Goal: Transaction & Acquisition: Subscribe to service/newsletter

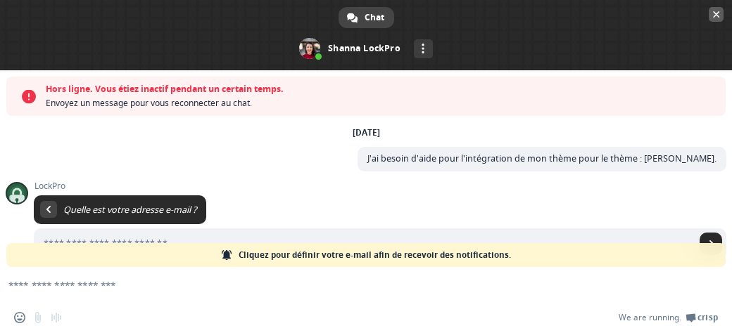
scroll to position [130, 0]
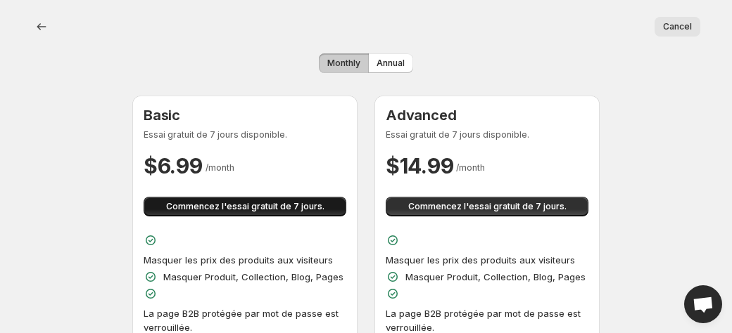
click at [291, 203] on span "Commencez l'essai gratuit de 7 jours." at bounding box center [245, 206] width 158 height 11
